Goal: Task Accomplishment & Management: Manage account settings

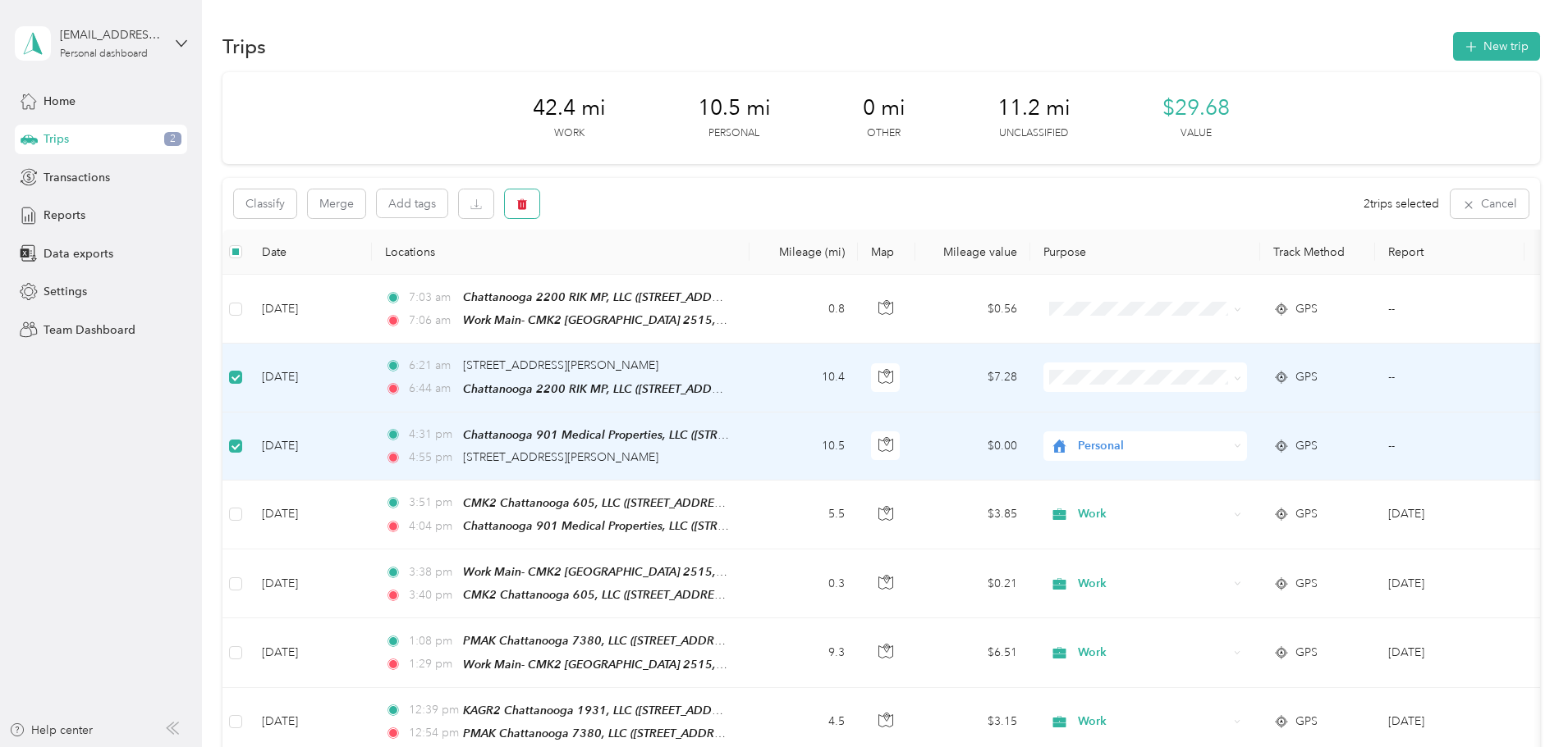
click at [527, 204] on icon "button" at bounding box center [522, 204] width 12 height 12
click at [747, 272] on button "Yes" at bounding box center [753, 272] width 32 height 26
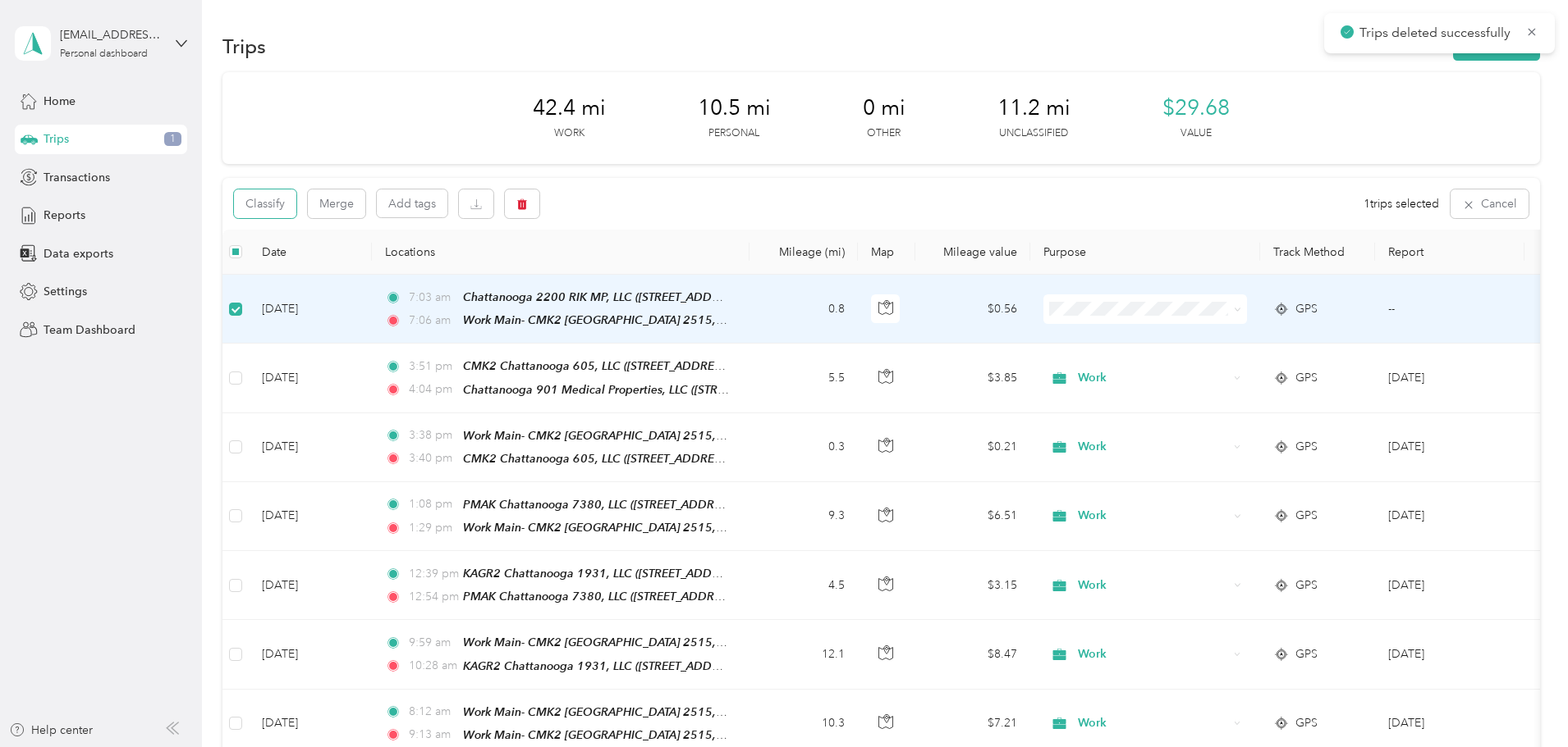
click at [297, 202] on button "Classify" at bounding box center [264, 204] width 62 height 29
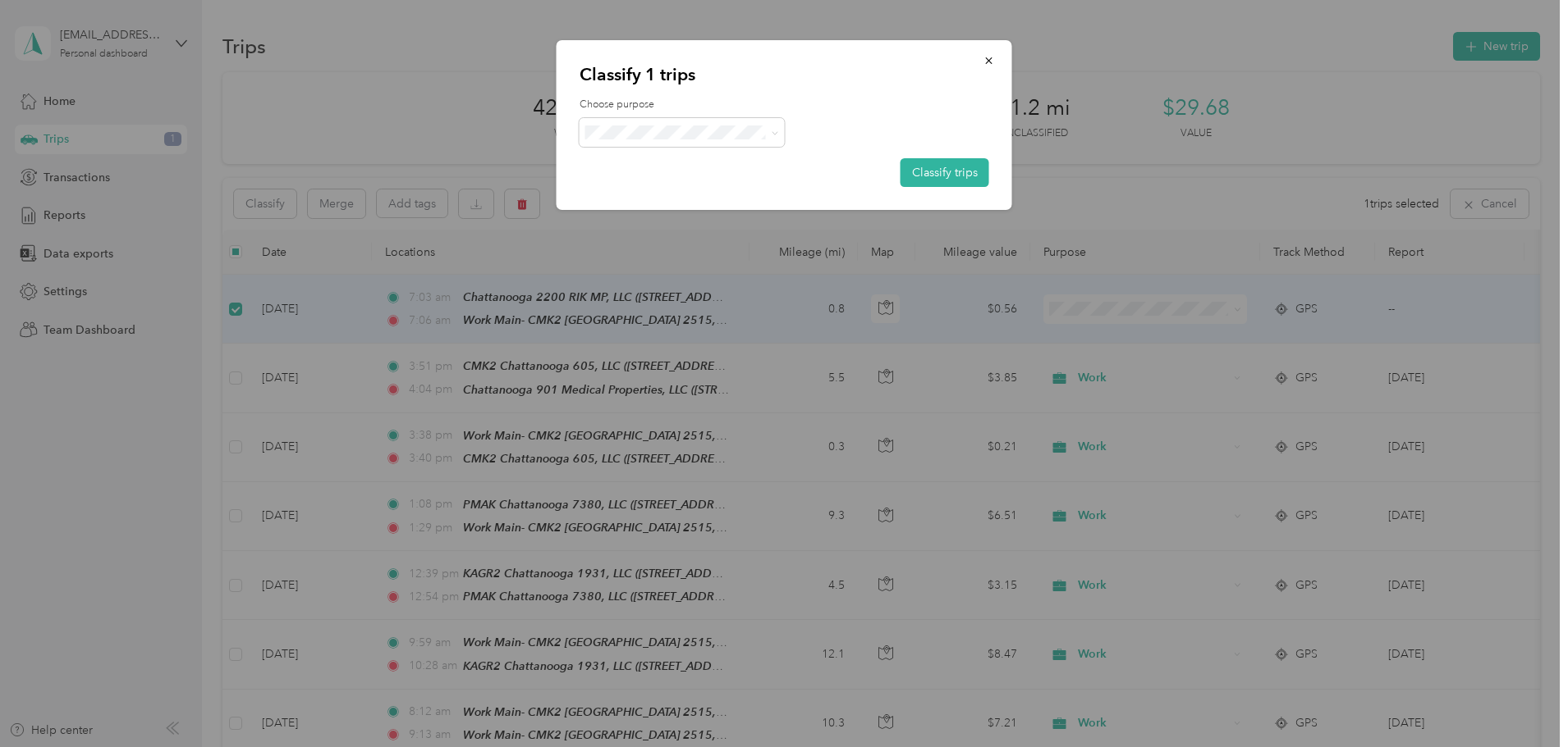
click at [778, 133] on span at bounding box center [683, 132] width 206 height 29
click at [774, 140] on span at bounding box center [771, 132] width 14 height 17
click at [630, 168] on li "Work" at bounding box center [683, 163] width 206 height 29
click at [937, 169] on button "Classify trips" at bounding box center [945, 173] width 88 height 29
